Goal: Information Seeking & Learning: Understand process/instructions

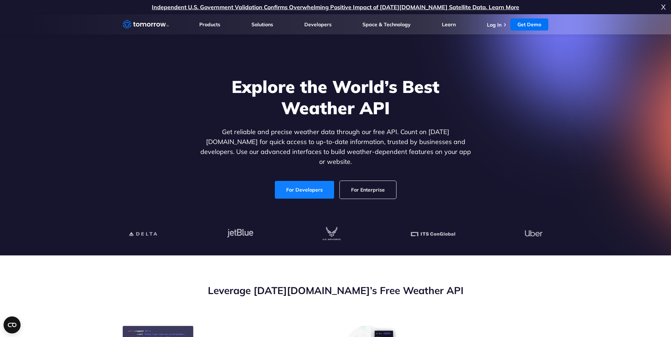
click at [309, 183] on link "For Developers" at bounding box center [304, 190] width 59 height 18
click at [291, 182] on link "For Developers" at bounding box center [304, 190] width 59 height 18
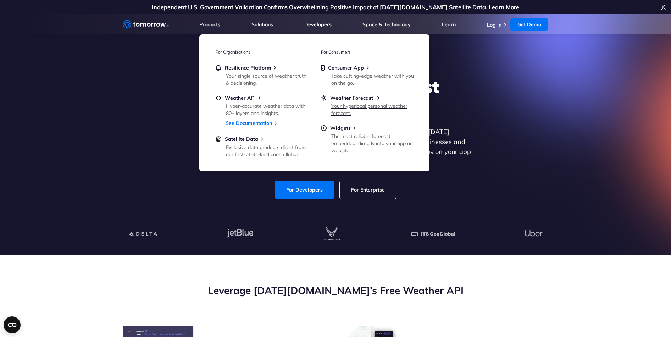
click at [351, 98] on span "Weather Forecast" at bounding box center [351, 98] width 43 height 6
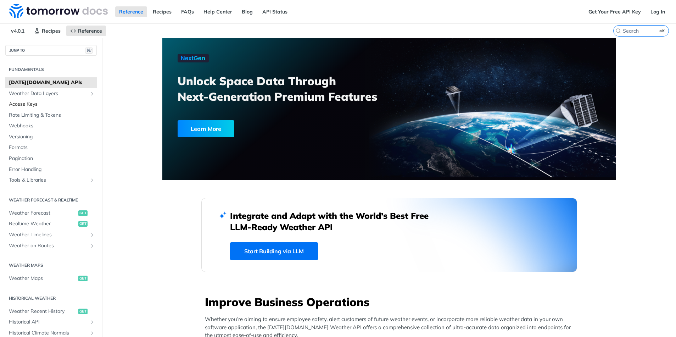
click at [45, 101] on span "Access Keys" at bounding box center [52, 104] width 86 height 7
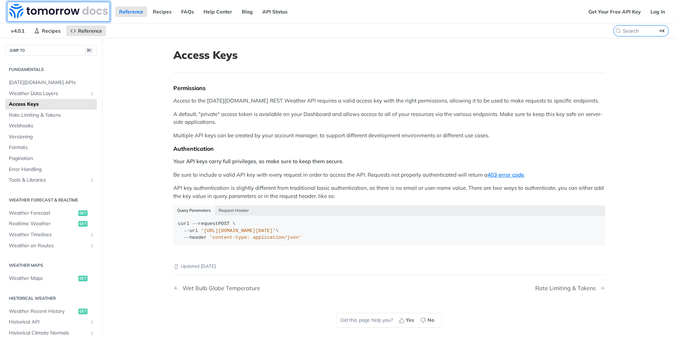
click at [55, 12] on img at bounding box center [58, 11] width 99 height 14
click at [133, 10] on link "Reference" at bounding box center [131, 11] width 32 height 11
click at [127, 12] on link "Reference" at bounding box center [131, 11] width 32 height 11
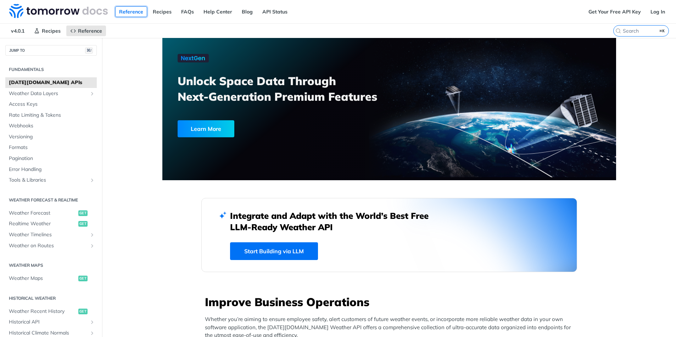
click at [135, 10] on link "Reference" at bounding box center [131, 11] width 32 height 11
click at [67, 9] on img at bounding box center [58, 11] width 99 height 14
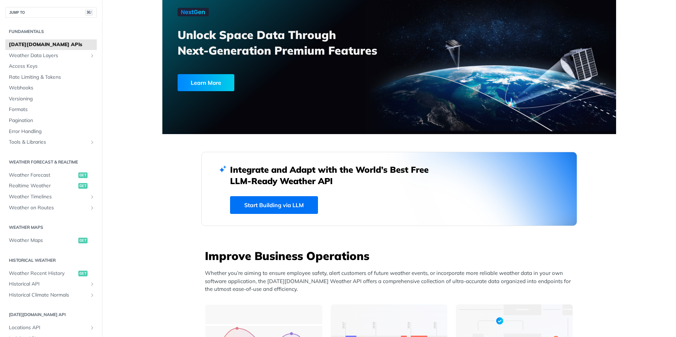
scroll to position [61, 0]
